Goal: Transaction & Acquisition: Book appointment/travel/reservation

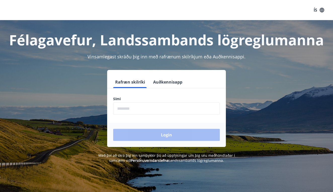
click at [131, 107] on input "phone" at bounding box center [166, 108] width 107 height 12
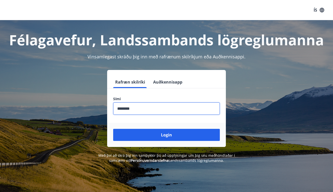
type input "********"
click at [167, 135] on button "Login" at bounding box center [166, 135] width 107 height 12
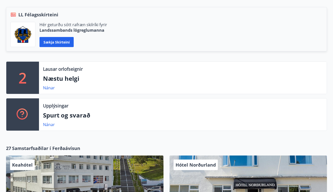
scroll to position [111, 0]
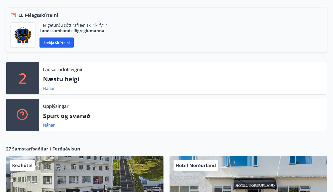
click at [52, 89] on link "Nánar" at bounding box center [49, 89] width 12 height 6
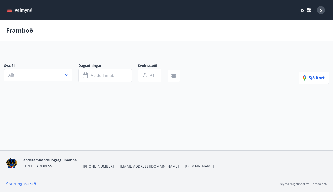
type input "*"
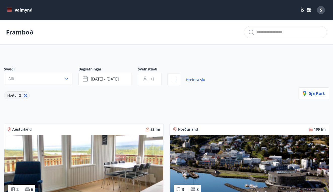
click at [318, 9] on div "S" at bounding box center [321, 10] width 8 height 8
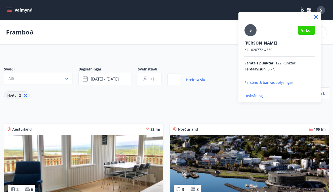
click at [255, 97] on p "Útskráning" at bounding box center [280, 95] width 70 height 5
